Goal: Task Accomplishment & Management: Manage account settings

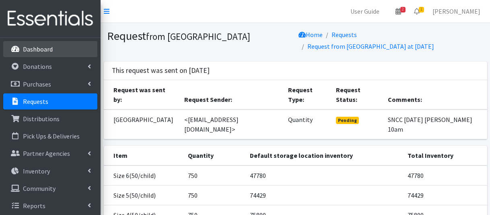
click at [57, 50] on link "Dashboard" at bounding box center [50, 49] width 94 height 16
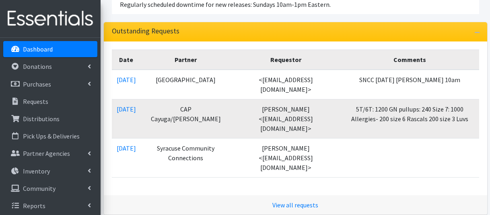
scroll to position [161, 0]
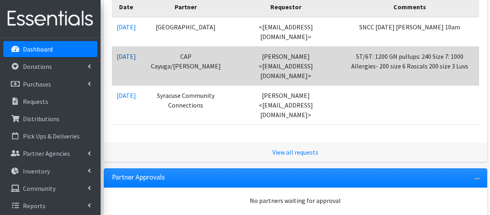
click at [122, 56] on link "[DATE]" at bounding box center [126, 56] width 19 height 8
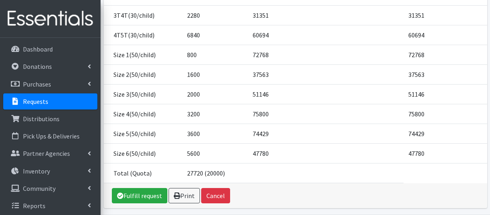
scroll to position [161, 0]
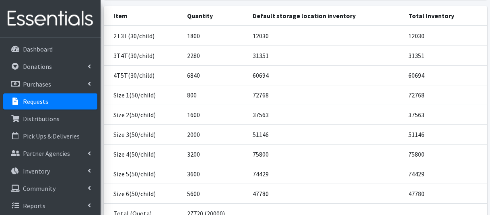
click at [211, 184] on td "5600" at bounding box center [215, 194] width 66 height 20
click at [181, 65] on td "4T5T(30/child)" at bounding box center [143, 75] width 79 height 20
click at [184, 65] on td "6840" at bounding box center [215, 75] width 66 height 20
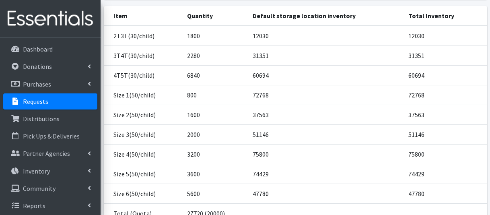
click at [176, 65] on td "4T5T(30/child)" at bounding box center [143, 75] width 79 height 20
click at [65, 118] on link "Distributions" at bounding box center [50, 119] width 94 height 16
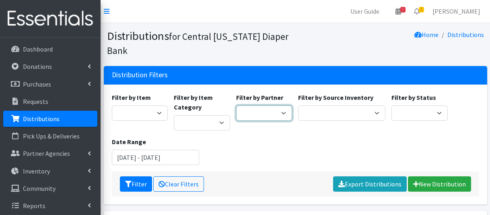
click at [281, 117] on select "All Saints Church Baby Momma Association Bellegrove Missionary Baptist Church F…" at bounding box center [264, 113] width 56 height 15
select select "5171"
click at [236, 106] on select "All Saints Church Baby Momma Association Bellegrove Missionary Baptist Church F…" at bounding box center [264, 113] width 56 height 15
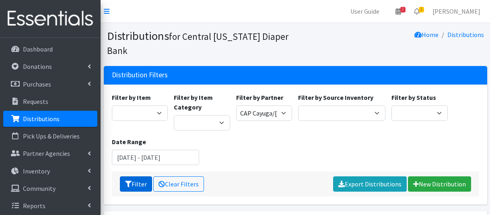
click at [130, 183] on icon "submit" at bounding box center [128, 184] width 6 height 6
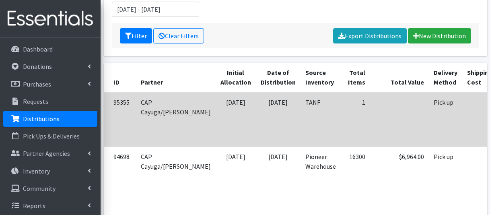
scroll to position [161, 0]
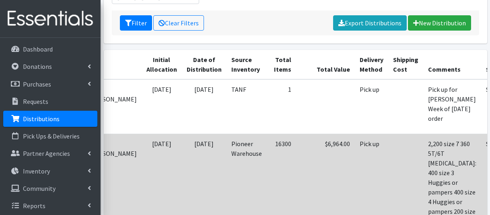
scroll to position [0, 75]
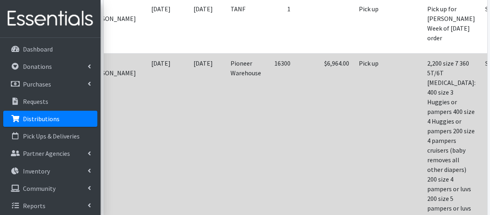
scroll to position [282, 0]
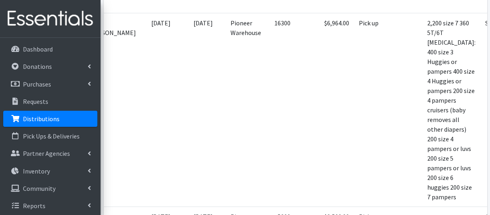
click at [52, 120] on p "Distributions" at bounding box center [41, 119] width 37 height 8
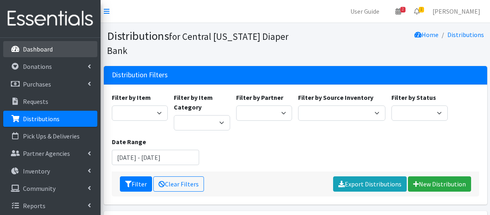
click at [56, 48] on link "Dashboard" at bounding box center [50, 49] width 94 height 16
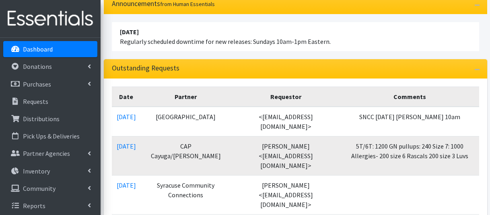
scroll to position [121, 0]
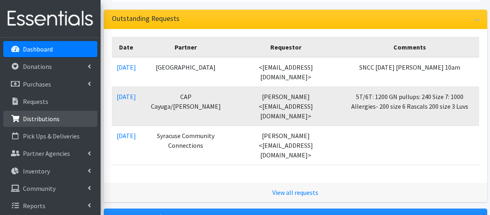
click at [42, 118] on p "Distributions" at bounding box center [41, 119] width 37 height 8
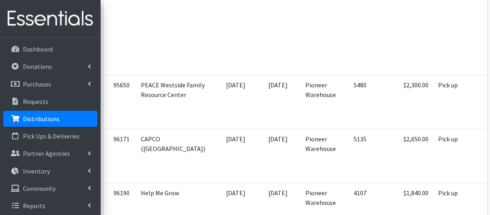
scroll to position [685, 0]
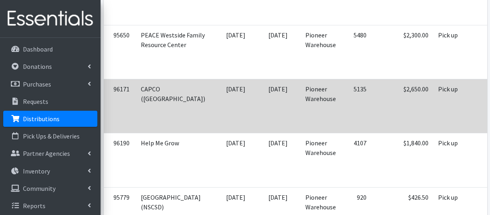
click at [381, 101] on td "$2,650.00" at bounding box center [403, 106] width 62 height 54
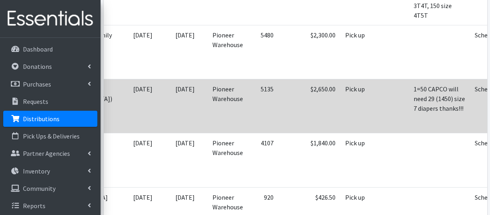
scroll to position [0, 101]
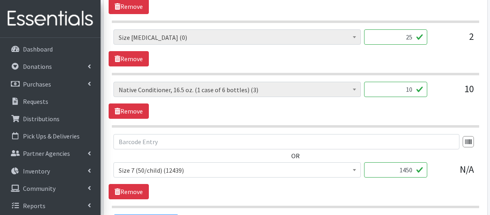
scroll to position [685, 0]
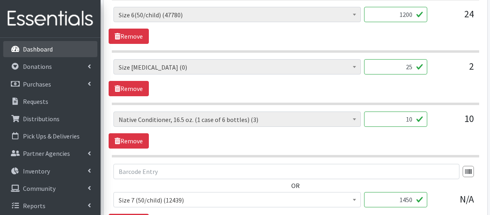
click at [46, 47] on p "Dashboard" at bounding box center [38, 49] width 30 height 8
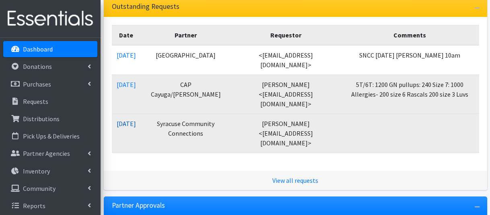
scroll to position [121, 0]
